Goal: Information Seeking & Learning: Learn about a topic

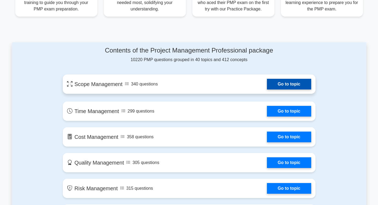
scroll to position [242, 0]
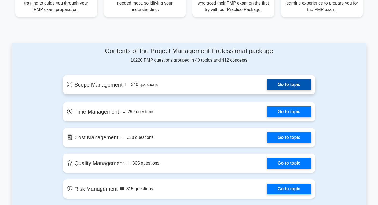
click at [292, 83] on link "Go to topic" at bounding box center [289, 84] width 44 height 11
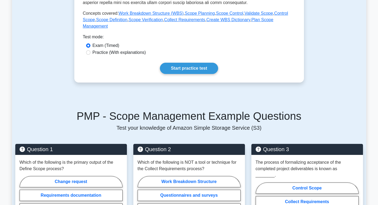
scroll to position [242, 0]
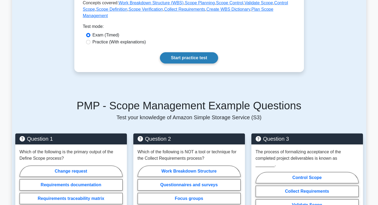
click at [207, 55] on link "Start practice test" at bounding box center [189, 57] width 58 height 11
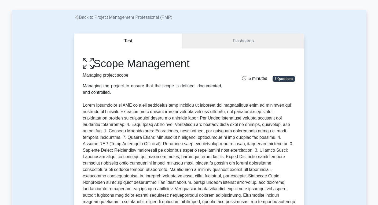
scroll to position [0, 0]
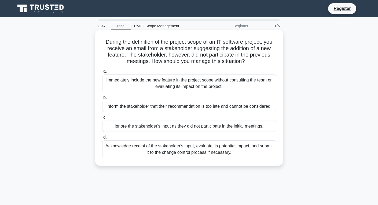
click at [261, 150] on div "Acknowledge receipt of the stakeholder's input, evaluate its potential impact, …" at bounding box center [189, 150] width 174 height 18
click at [102, 139] on input "d. Acknowledge receipt of the stakeholder's input, evaluate its potential impac…" at bounding box center [102, 137] width 0 height 3
